Goal: Find specific page/section: Find specific page/section

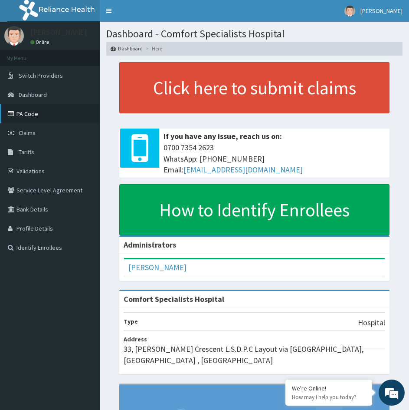
click at [27, 112] on link "PA Code" at bounding box center [50, 113] width 100 height 19
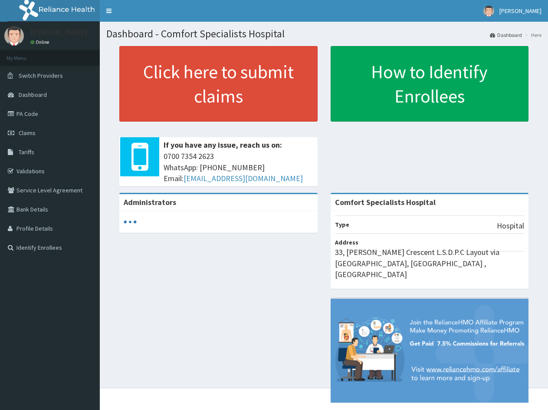
click at [43, 151] on link "Tariffs" at bounding box center [50, 151] width 100 height 19
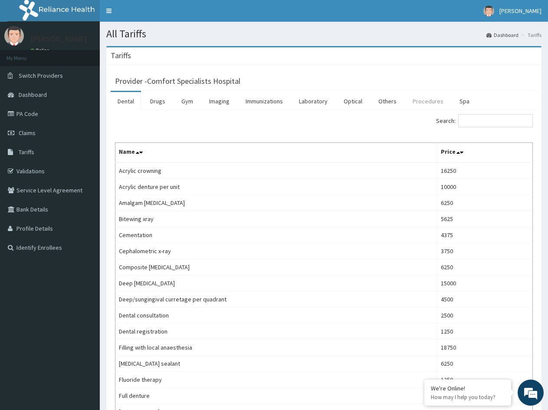
click at [422, 102] on link "Procedures" at bounding box center [428, 101] width 45 height 18
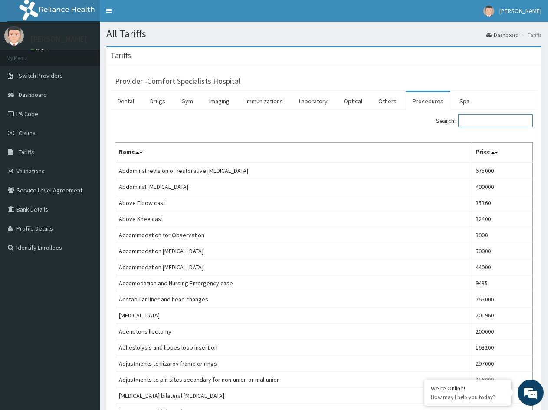
click at [487, 120] on input "Search:" at bounding box center [495, 120] width 75 height 13
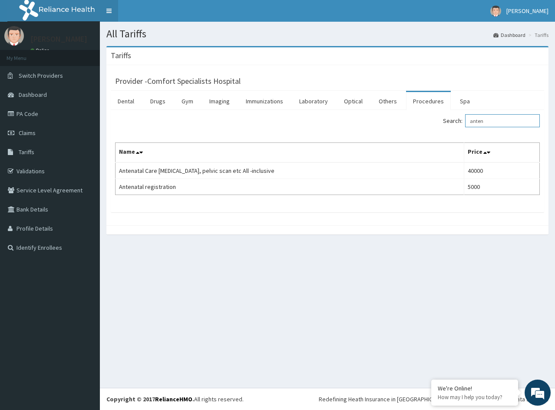
type input "anten"
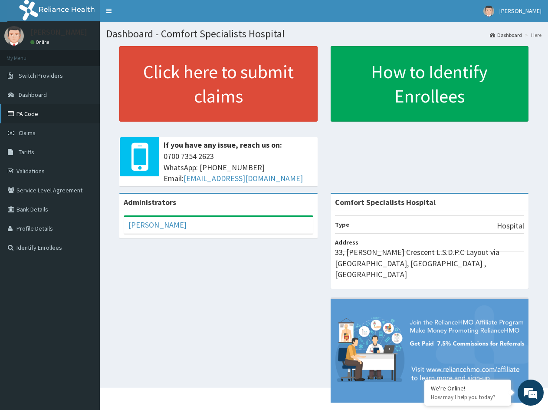
click at [34, 111] on link "PA Code" at bounding box center [50, 113] width 100 height 19
